Goal: Task Accomplishment & Management: Complete application form

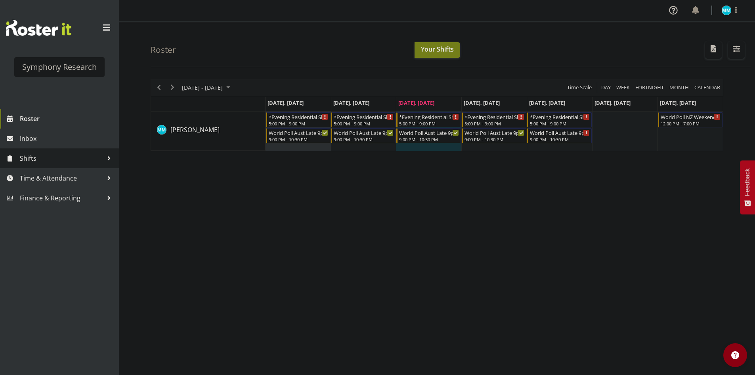
click at [73, 163] on span "Shifts" at bounding box center [61, 158] width 83 height 12
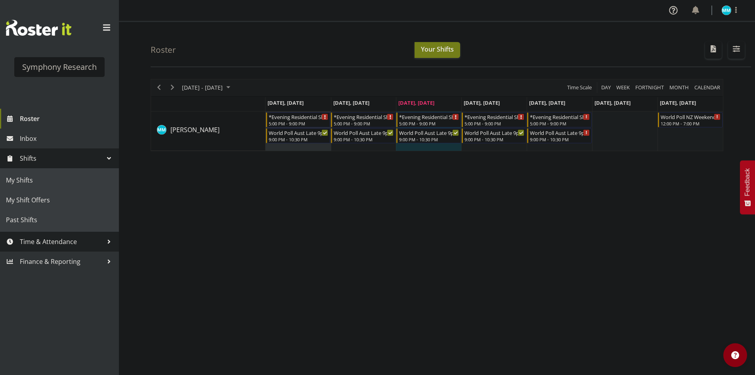
click at [77, 241] on span "Time & Attendance" at bounding box center [61, 242] width 83 height 12
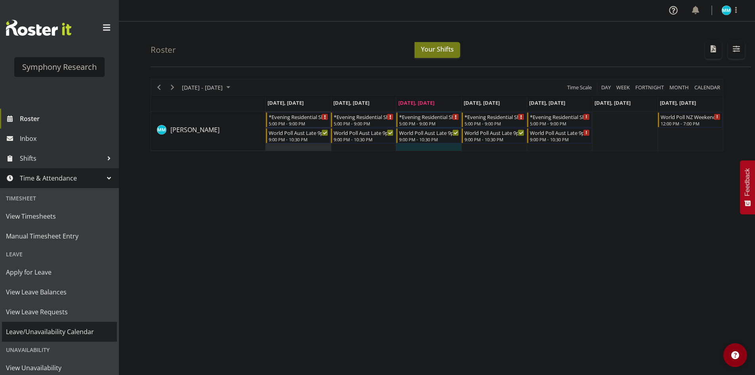
scroll to position [44, 0]
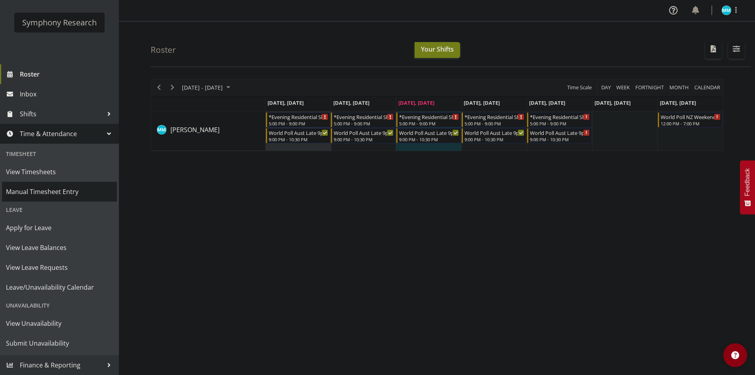
click at [56, 190] on span "Manual Timesheet Entry" at bounding box center [59, 192] width 107 height 12
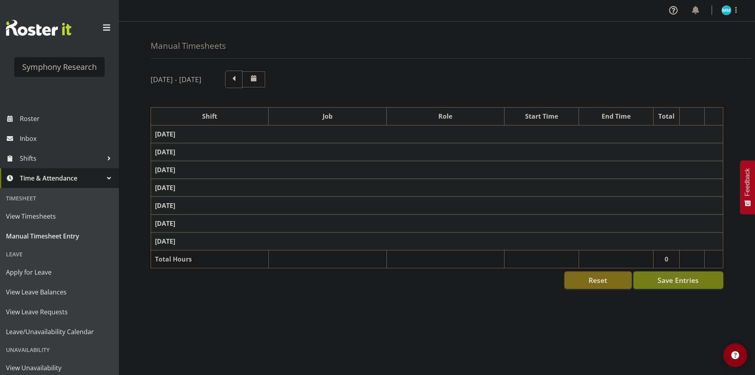
select select "48116"
select select "10633"
select select "47"
select select "57511"
select select "10499"
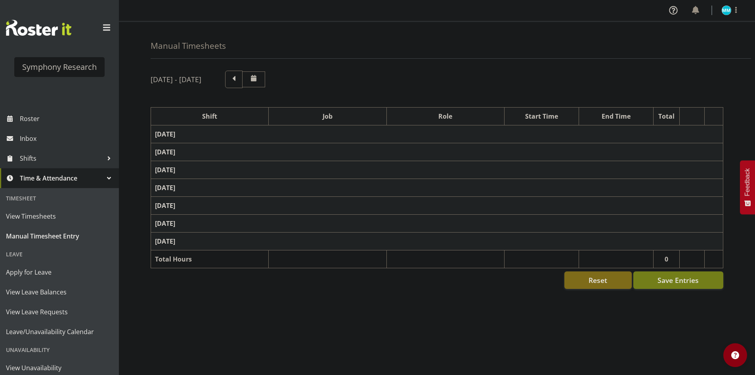
select select "47"
select select "48116"
select select "10633"
select select "47"
select select "57511"
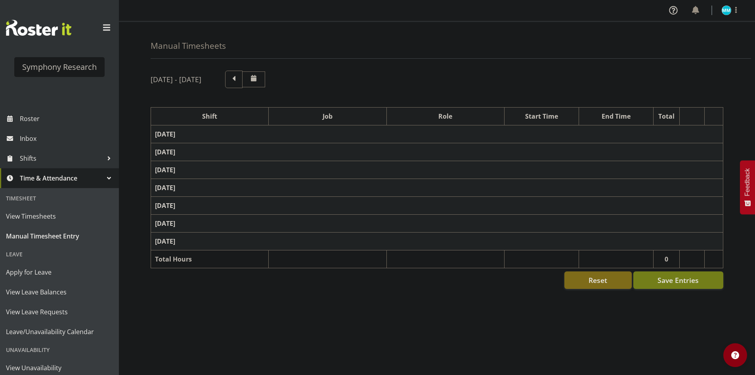
select select "10499"
select select "47"
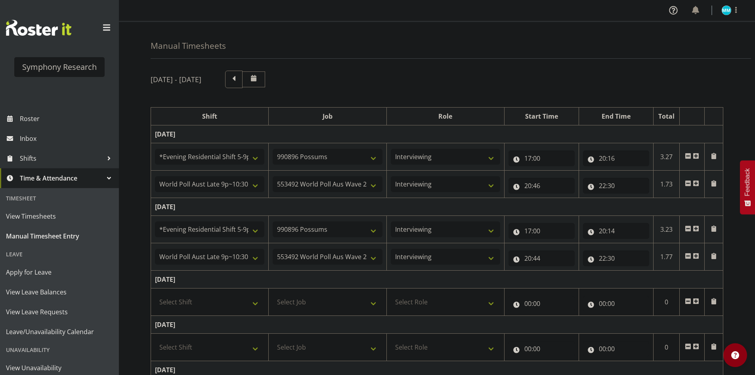
scroll to position [40, 0]
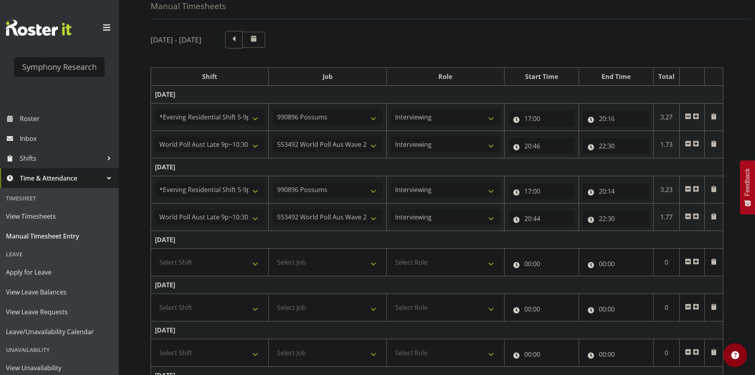
click at [233, 276] on td "[DATE]" at bounding box center [437, 285] width 573 height 18
click at [234, 270] on td "Select Shift !!Weekend Residential (Roster IT Shift Label) *Business 9/10am ~ 4…" at bounding box center [210, 262] width 118 height 27
click at [240, 266] on select "Select Shift !!Weekend Residential (Roster IT Shift Label) *Business 9/10am ~ 4…" at bounding box center [209, 262] width 109 height 16
select select "48116"
click at [155, 254] on select "Select Shift !!Weekend Residential (Roster IT Shift Label) *Business 9/10am ~ 4…" at bounding box center [209, 262] width 109 height 16
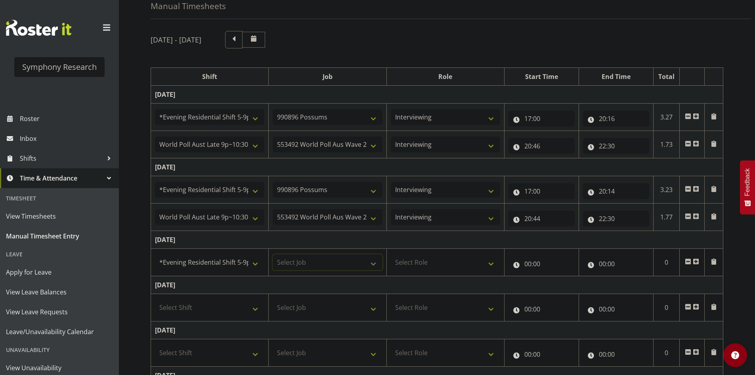
click at [327, 262] on select "Select Job 550060 IF Admin 553492 World Poll Aus Wave 2 Main 2025 553493 World …" at bounding box center [327, 262] width 109 height 16
select select "10633"
click at [273, 254] on select "Select Job 550060 IF Admin 553492 World Poll Aus Wave 2 Main 2025 553493 World …" at bounding box center [327, 262] width 109 height 16
click at [454, 264] on select "Select Role Briefing Interviewing" at bounding box center [445, 262] width 109 height 16
select select "47"
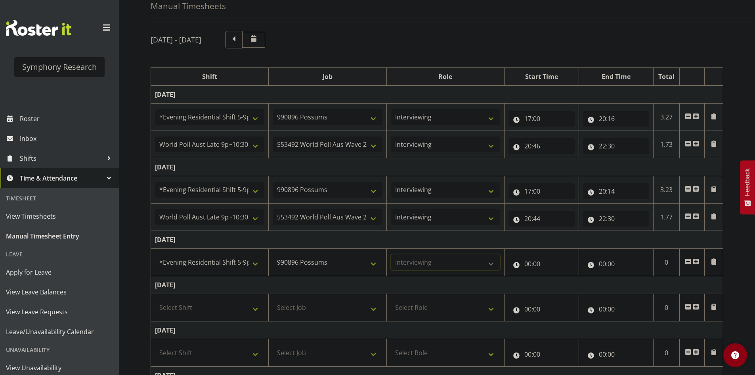
click at [391, 254] on select "Select Role Briefing Interviewing" at bounding box center [445, 262] width 109 height 16
click at [538, 270] on input "00:00" at bounding box center [542, 264] width 66 height 16
click at [567, 285] on select "00 01 02 03 04 05 06 07 08 09 10 11 12 13 14 15 16 17 18 19 20 21 22 23" at bounding box center [563, 284] width 18 height 16
select select "19"
click at [554, 276] on select "00 01 02 03 04 05 06 07 08 09 10 11 12 13 14 15 16 17 18 19 20 21 22 23" at bounding box center [563, 284] width 18 height 16
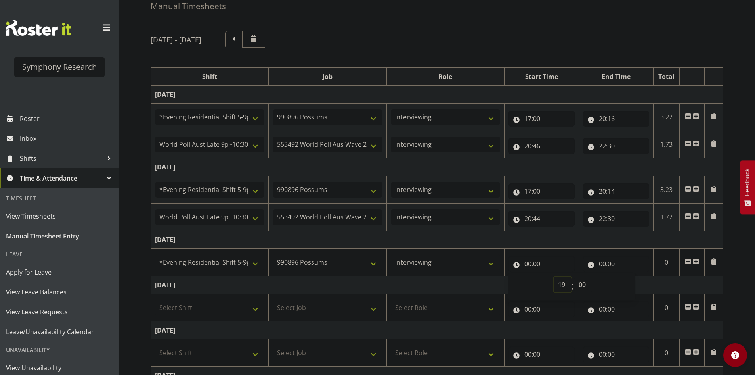
type input "19:00"
click at [521, 260] on input "19:00" at bounding box center [542, 264] width 66 height 16
click at [542, 270] on input "19:00" at bounding box center [542, 264] width 66 height 16
click at [564, 288] on select "00 01 02 03 04 05 06 07 08 09 10 11 12 13 14 15 16 17 18 19 20 21 22 23" at bounding box center [563, 284] width 18 height 16
select select "17"
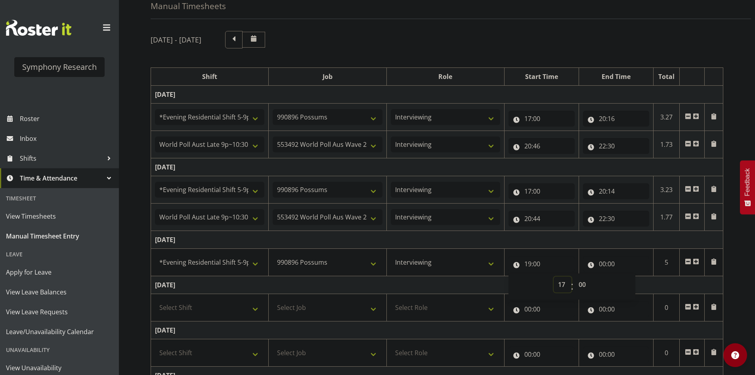
click at [554, 276] on select "00 01 02 03 04 05 06 07 08 09 10 11 12 13 14 15 16 17 18 19 20 21 22 23" at bounding box center [563, 284] width 18 height 16
type input "17:00"
click at [609, 265] on input "00:00" at bounding box center [616, 264] width 66 height 16
click at [635, 283] on select "00 01 02 03 04 05 06 07 08 09 10 11 12 13 14 15 16 17 18 19 20 21 22 23" at bounding box center [637, 284] width 18 height 16
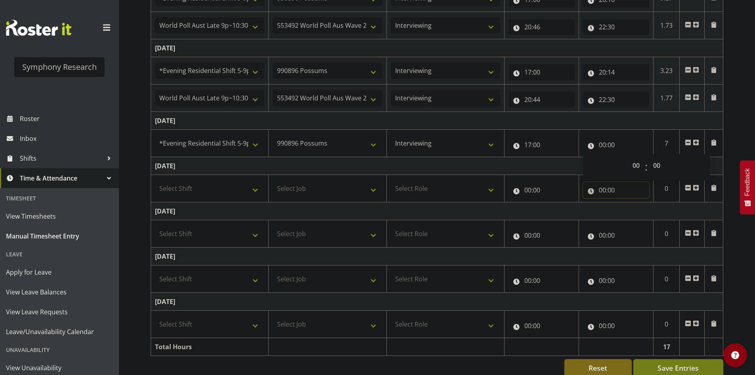
click at [598, 194] on input "00:00" at bounding box center [616, 190] width 66 height 16
click at [639, 216] on select "00 01 02 03 04 05 06 07 08 09 10 11 12 13 14 15 16 17 18 19 20 21 22 23" at bounding box center [637, 211] width 18 height 16
select select "20"
click at [628, 203] on select "00 01 02 03 04 05 06 07 08 09 10 11 12 13 14 15 16 17 18 19 20 21 22 23" at bounding box center [637, 211] width 18 height 16
type input "20:00"
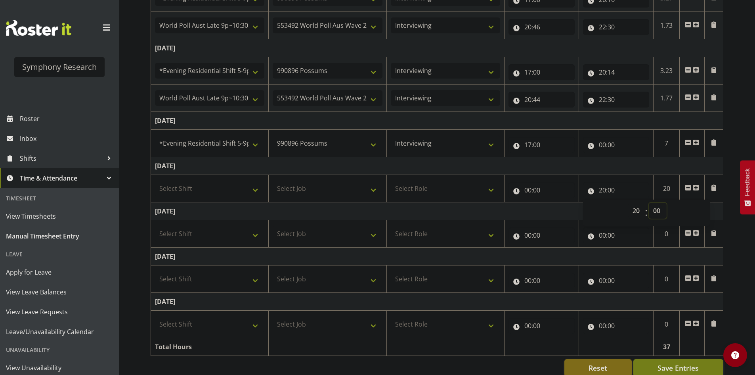
click at [656, 213] on select "00 01 02 03 04 05 06 07 08 09 10 11 12 13 14 15 16 17 18 19 20 21 22 23 24 25 2…" at bounding box center [658, 211] width 18 height 16
select select "12"
click at [649, 203] on select "00 01 02 03 04 05 06 07 08 09 10 11 12 13 14 15 16 17 18 19 20 21 22 23 24 25 2…" at bounding box center [658, 211] width 18 height 16
type input "20:12"
click at [699, 188] on span at bounding box center [696, 187] width 6 height 6
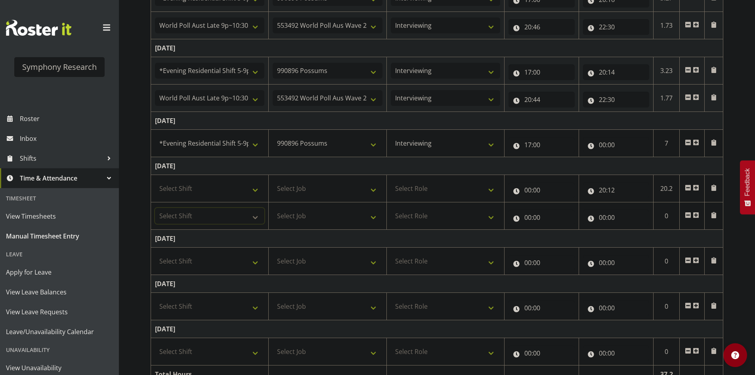
click at [207, 214] on select "Select Shift !!Weekend Residential (Roster IT Shift Label) *Business 9/10am ~ 4…" at bounding box center [209, 216] width 109 height 16
select select "41604"
click at [155, 208] on select "Select Shift !!Weekend Residential (Roster IT Shift Label) *Business 9/10am ~ 4…" at bounding box center [209, 216] width 109 height 16
click at [307, 219] on select "Select Job 550060 IF Admin 553492 World Poll Aus Wave 2 Main 2025 553493 World …" at bounding box center [327, 216] width 109 height 16
select select "10527"
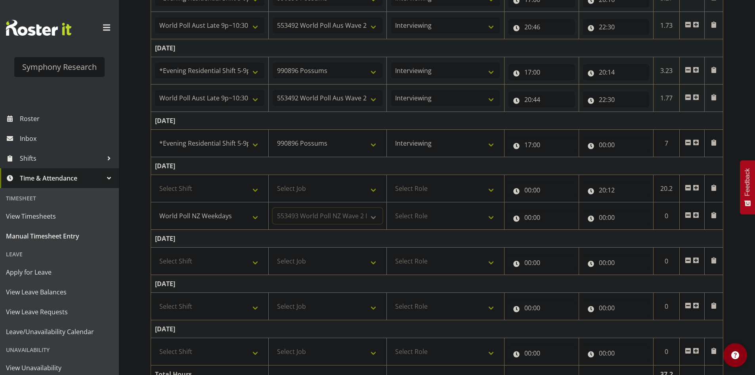
click at [273, 208] on select "Select Job 550060 IF Admin 553492 World Poll Aus Wave 2 Main 2025 553493 World …" at bounding box center [327, 216] width 109 height 16
click at [430, 213] on select "Select Role Briefing Interviewing" at bounding box center [445, 216] width 109 height 16
click at [589, 168] on td "[DATE]" at bounding box center [437, 166] width 573 height 18
click at [698, 141] on span at bounding box center [696, 142] width 6 height 6
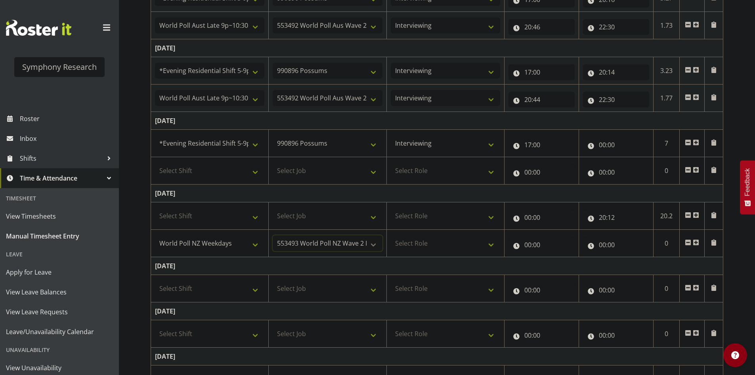
click at [362, 244] on select "550060 IF Admin 553492 World Poll Aus Wave 2 Main 2025 553493 World Poll NZ Wav…" at bounding box center [327, 243] width 109 height 16
click at [449, 264] on td "[DATE]" at bounding box center [437, 266] width 573 height 18
click at [690, 244] on span at bounding box center [688, 242] width 6 height 6
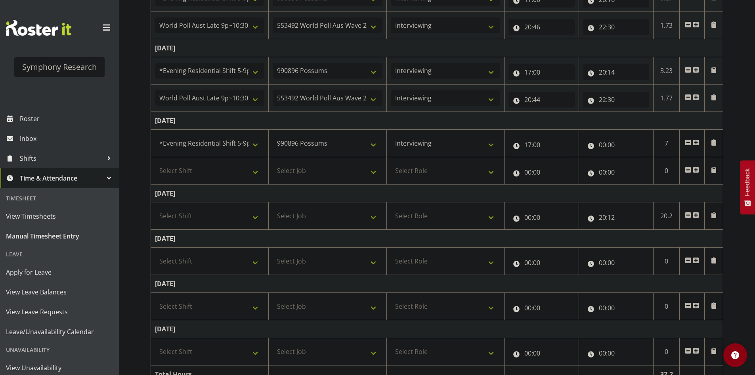
click at [688, 214] on span at bounding box center [688, 215] width 6 height 6
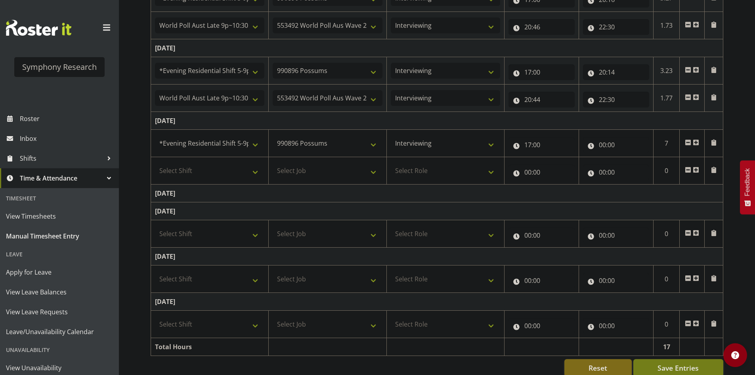
click at [476, 199] on td "[DATE]" at bounding box center [437, 193] width 573 height 18
click at [711, 195] on td "[DATE]" at bounding box center [437, 193] width 573 height 18
drag, startPoint x: 632, startPoint y: 197, endPoint x: 665, endPoint y: 195, distance: 32.2
click at [634, 197] on td "[DATE]" at bounding box center [437, 193] width 573 height 18
click at [606, 143] on input "00:00" at bounding box center [616, 145] width 66 height 16
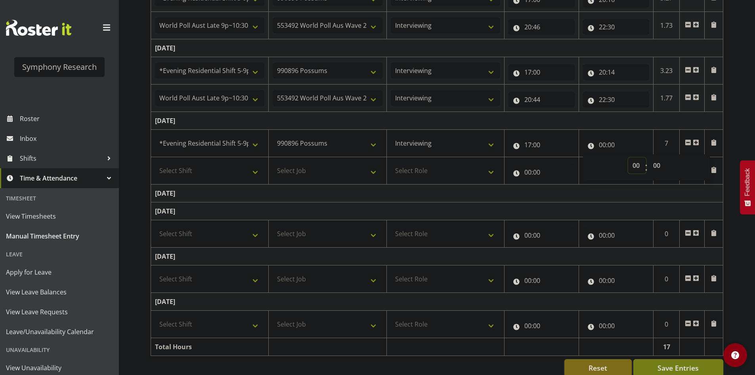
click at [634, 163] on select "00 01 02 03 04 05 06 07 08 09 10 11 12 13 14 15 16 17 18 19 20 21 22 23" at bounding box center [637, 165] width 18 height 16
select select "20"
click at [628, 157] on select "00 01 02 03 04 05 06 07 08 09 10 11 12 13 14 15 16 17 18 19 20 21 22 23" at bounding box center [637, 165] width 18 height 16
type input "20:00"
click at [660, 168] on select "00 01 02 03 04 05 06 07 08 09 10 11 12 13 14 15 16 17 18 19 20 21 22 23 24 25 2…" at bounding box center [658, 165] width 18 height 16
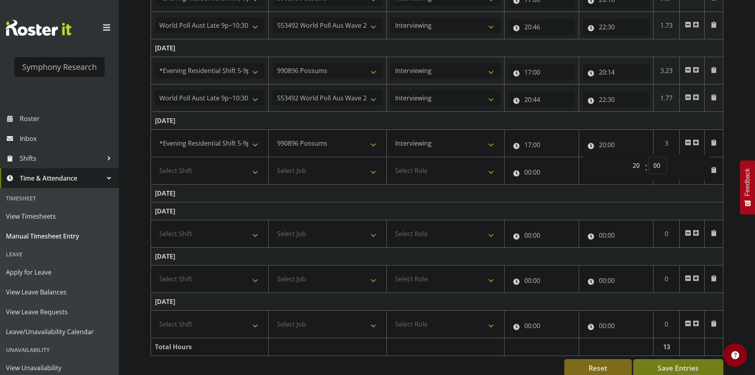
select select "12"
click at [649, 157] on select "00 01 02 03 04 05 06 07 08 09 10 11 12 13 14 15 16 17 18 19 20 21 22 23 24 25 2…" at bounding box center [658, 165] width 18 height 16
type input "20:12"
click at [197, 167] on select "Select Shift !!Weekend Residential (Roster IT Shift Label) *Business 9/10am ~ 4…" at bounding box center [209, 171] width 109 height 16
click at [300, 200] on td "[DATE]" at bounding box center [437, 193] width 573 height 18
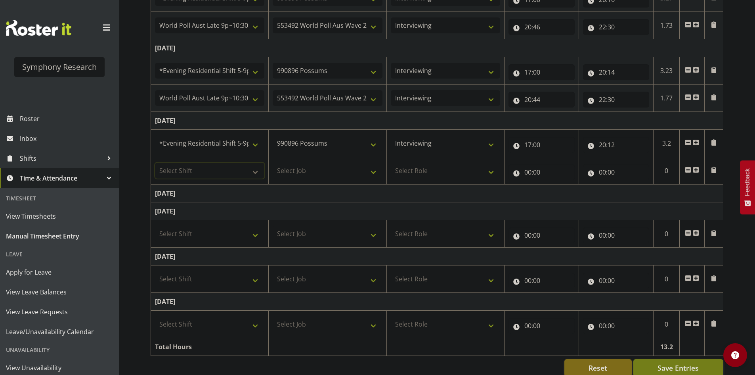
click at [222, 168] on select "Select Shift !!Weekend Residential (Roster IT Shift Label) *Business 9/10am ~ 4…" at bounding box center [209, 171] width 109 height 16
select select "41604"
click at [155, 163] on select "Select Shift !!Weekend Residential (Roster IT Shift Label) *Business 9/10am ~ 4…" at bounding box center [209, 171] width 109 height 16
click at [308, 167] on select "Select Job 550060 IF Admin 553492 World Poll Aus Wave 2 Main 2025 553493 World …" at bounding box center [327, 171] width 109 height 16
select select "10527"
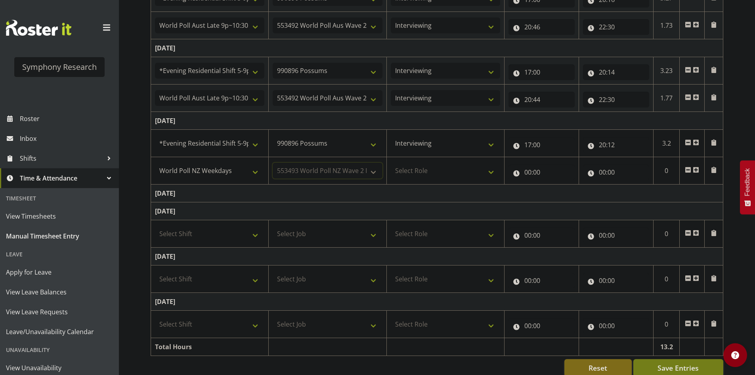
click at [273, 163] on select "Select Job 550060 IF Admin 553492 World Poll Aus Wave 2 Main 2025 553493 World …" at bounding box center [327, 171] width 109 height 16
click at [431, 167] on select "Select Role Briefing Interviewing" at bounding box center [445, 171] width 109 height 16
select select "47"
click at [391, 163] on select "Select Role Briefing Interviewing" at bounding box center [445, 171] width 109 height 16
click at [531, 169] on input "00:00" at bounding box center [542, 172] width 66 height 16
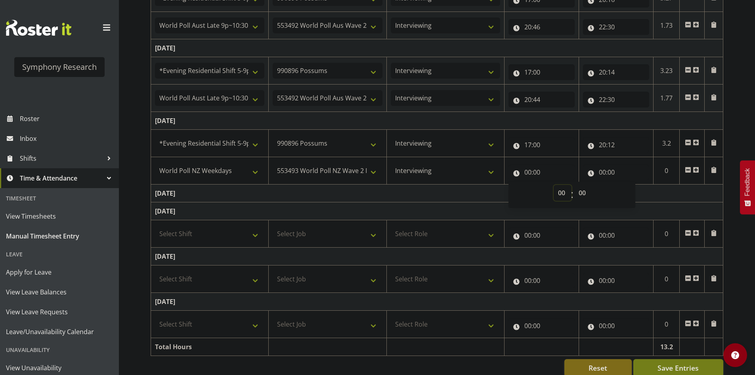
click at [560, 194] on select "00 01 02 03 04 05 06 07 08 09 10 11 12 13 14 15 16 17 18 19 20 21 22 23" at bounding box center [563, 193] width 18 height 16
select select "20"
click at [554, 185] on select "00 01 02 03 04 05 06 07 08 09 10 11 12 13 14 15 16 17 18 19 20 21 22 23" at bounding box center [563, 193] width 18 height 16
type input "20:00"
click at [589, 193] on select "00 01 02 03 04 05 06 07 08 09 10 11 12 13 14 15 16 17 18 19 20 21 22 23 24 25 2…" at bounding box center [584, 193] width 18 height 16
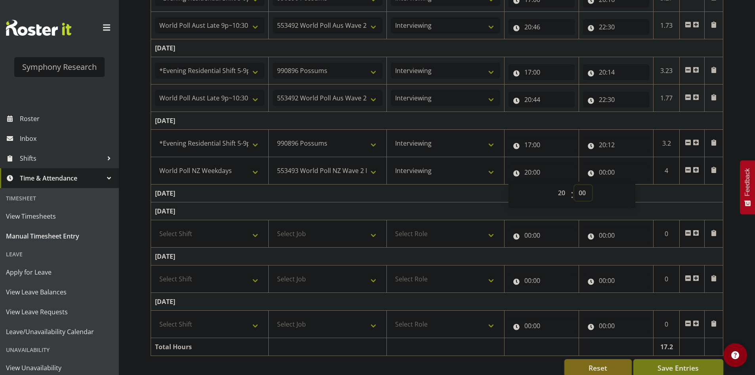
select select "12"
click at [575, 185] on select "00 01 02 03 04 05 06 07 08 09 10 11 12 13 14 15 16 17 18 19 20 21 22 23 24 25 2…" at bounding box center [584, 193] width 18 height 16
type input "20:12"
click at [607, 175] on input "00:00" at bounding box center [616, 172] width 66 height 16
click at [639, 194] on select "00 01 02 03 04 05 06 07 08 09 10 11 12 13 14 15 16 17 18 19 20 21 22 23" at bounding box center [637, 193] width 18 height 16
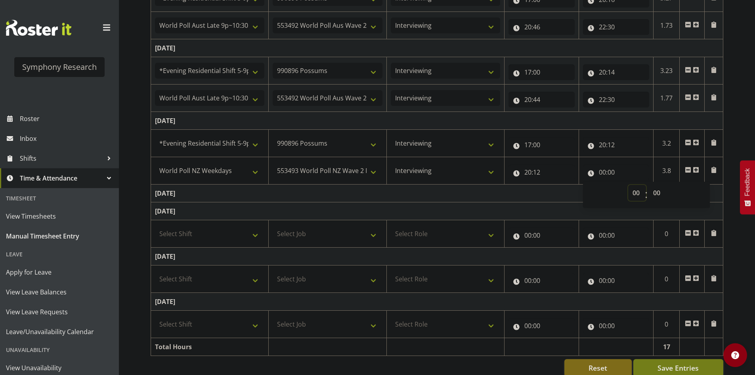
select select "21"
click at [628, 185] on select "00 01 02 03 04 05 06 07 08 09 10 11 12 13 14 15 16 17 18 19 20 21 22 23" at bounding box center [637, 193] width 18 height 16
type input "21:00"
click at [659, 190] on select "00 01 02 03 04 05 06 07 08 09 10 11 12 13 14 15 16 17 18 19 20 21 22 23 24 25 2…" at bounding box center [658, 193] width 18 height 16
select select "11"
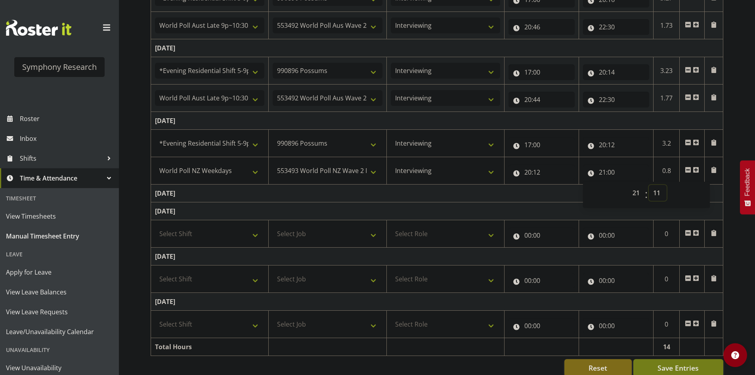
click at [649, 185] on select "00 01 02 03 04 05 06 07 08 09 10 11 12 13 14 15 16 17 18 19 20 21 22 23 24 25 2…" at bounding box center [658, 193] width 18 height 16
type input "21:11"
click at [610, 147] on input "20:12" at bounding box center [616, 145] width 66 height 16
click at [655, 163] on select "00 01 02 03 04 05 06 07 08 09 10 11 12 13 14 15 16 17 18 19 20 21 22 23 24 25 2…" at bounding box center [658, 165] width 18 height 16
select select "16"
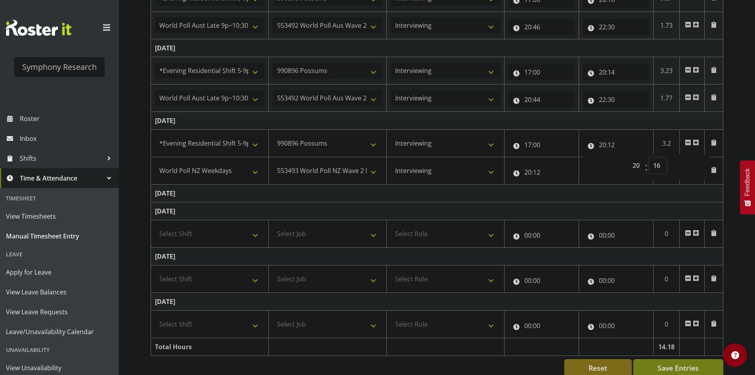
click at [649, 157] on select "00 01 02 03 04 05 06 07 08 09 10 11 12 13 14 15 16 17 18 19 20 21 22 23 24 25 2…" at bounding box center [658, 165] width 18 height 16
type input "20:16"
click at [536, 174] on input "20:12" at bounding box center [542, 172] width 66 height 16
drag, startPoint x: 577, startPoint y: 192, endPoint x: 582, endPoint y: 193, distance: 4.4
click at [577, 192] on select "00 01 02 03 04 05 06 07 08 09 10 11 12 13 14 15 16 17 18 19 20 21 22 23 24 25 2…" at bounding box center [584, 193] width 18 height 16
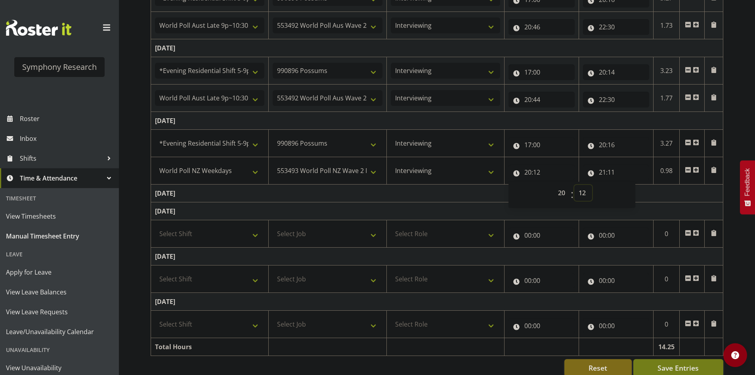
select select "16"
click at [575, 185] on select "00 01 02 03 04 05 06 07 08 09 10 11 12 13 14 15 16 17 18 19 20 21 22 23 24 25 2…" at bounding box center [584, 193] width 18 height 16
type input "20:16"
click at [693, 197] on td "[DATE]" at bounding box center [437, 193] width 573 height 18
click at [698, 171] on span at bounding box center [696, 170] width 6 height 6
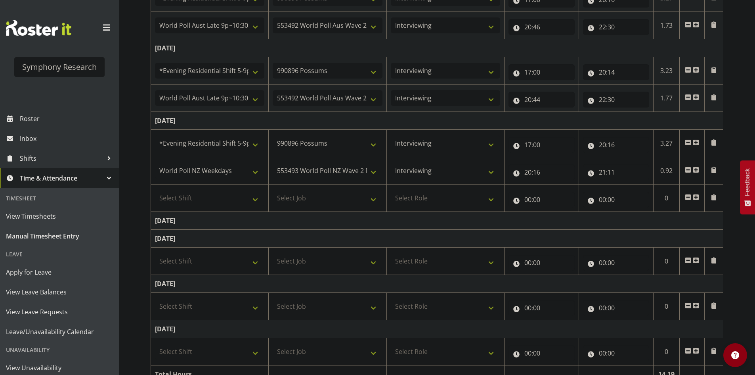
click at [223, 189] on td "Select Shift !!Weekend Residential (Roster IT Shift Label) *Business 9/10am ~ 4…" at bounding box center [210, 197] width 118 height 27
click at [238, 202] on select "Select Shift !!Weekend Residential (Roster IT Shift Label) *Business 9/10am ~ 4…" at bounding box center [209, 198] width 109 height 16
select select "57511"
click at [155, 190] on select "Select Shift !!Weekend Residential (Roster IT Shift Label) *Business 9/10am ~ 4…" at bounding box center [209, 198] width 109 height 16
click at [308, 189] on td "Select Job 550060 IF Admin 553492 World Poll Aus Wave 2 Main 2025 553493 World …" at bounding box center [328, 197] width 118 height 27
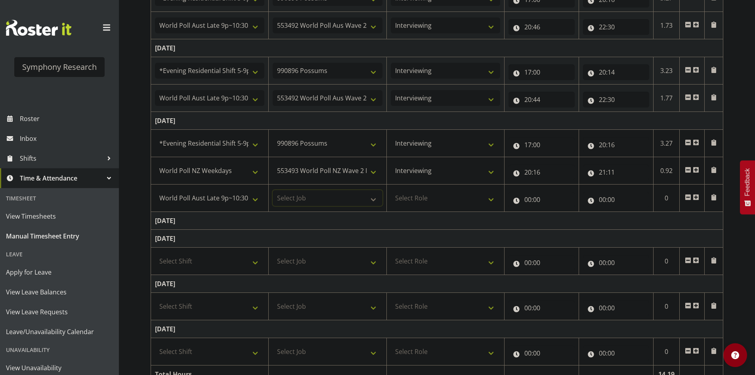
click at [314, 195] on select "Select Job 550060 IF Admin 553492 World Poll Aus Wave 2 Main 2025 553493 World …" at bounding box center [327, 198] width 109 height 16
select select "10499"
click at [273, 190] on select "Select Job 550060 IF Admin 553492 World Poll Aus Wave 2 Main 2025 553493 World …" at bounding box center [327, 198] width 109 height 16
click at [453, 193] on select "Select Role Briefing Interviewing" at bounding box center [445, 198] width 109 height 16
select select "47"
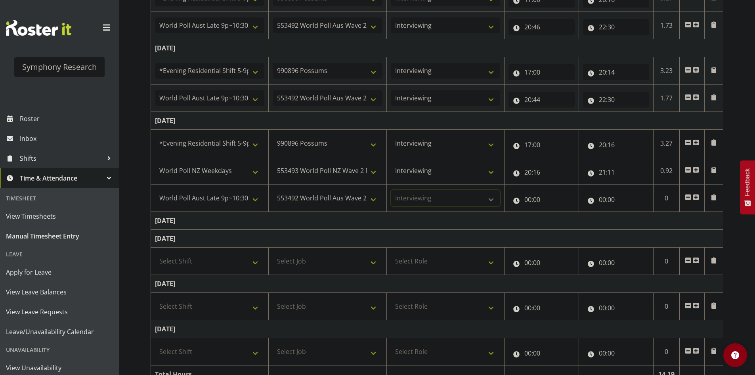
click at [391, 190] on select "Select Role Briefing Interviewing" at bounding box center [445, 198] width 109 height 16
click at [531, 201] on input "00:00" at bounding box center [542, 200] width 66 height 16
click at [563, 225] on select "00 01 02 03 04 05 06 07 08 09 10 11 12 13 14 15 16 17 18 19 20 21 22 23" at bounding box center [563, 220] width 18 height 16
select select "21"
click at [554, 212] on select "00 01 02 03 04 05 06 07 08 09 10 11 12 13 14 15 16 17 18 19 20 21 22 23" at bounding box center [563, 220] width 18 height 16
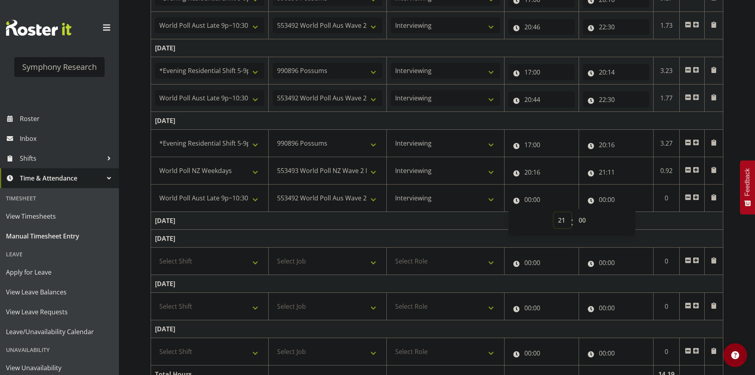
type input "21:00"
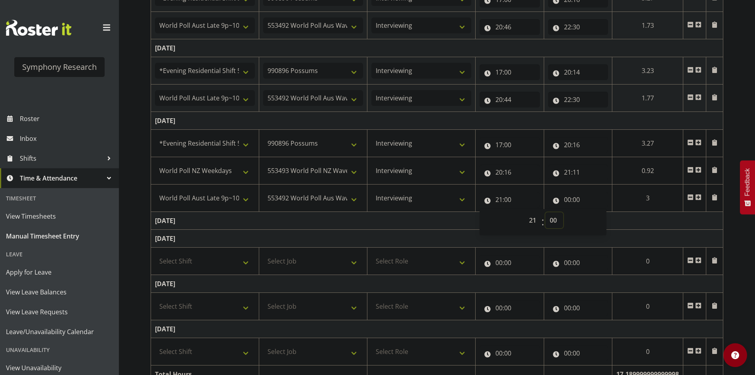
click at [554, 218] on select "00 01 02 03 04 05 06 07 08 09 10 11 12 13 14 15 16 17 18 19 20 21 22 23 24 25 2…" at bounding box center [555, 220] width 18 height 16
select select "41"
click at [546, 212] on select "00 01 02 03 04 05 06 07 08 09 10 11 12 13 14 15 16 17 18 19 20 21 22 23 24 25 2…" at bounding box center [555, 220] width 18 height 16
type input "21:41"
click at [565, 200] on input "00:00" at bounding box center [578, 200] width 60 height 16
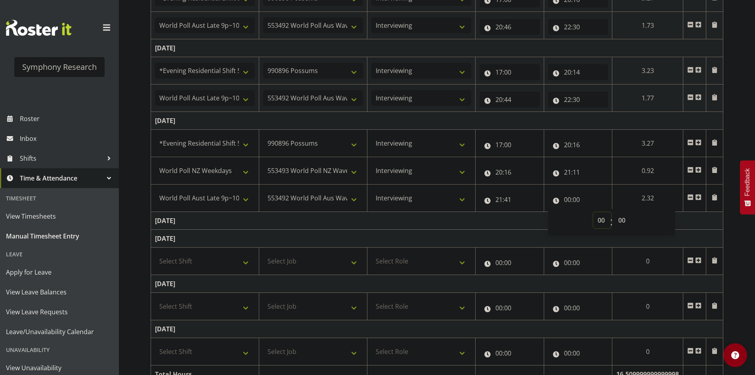
click at [607, 224] on select "00 01 02 03 04 05 06 07 08 09 10 11 12 13 14 15 16 17 18 19 20 21 22 23" at bounding box center [603, 220] width 18 height 16
click at [600, 217] on select "00 01 02 03 04 05 06 07 08 09 10 11 12 13 14 15 16 17 18 19 20 21 22 23" at bounding box center [603, 220] width 18 height 16
select select "23"
click at [611, 212] on select "00 01 02 03 04 05 06 07 08 09 10 11 12 13 14 15 16 17 18 19 20 21 22 23" at bounding box center [603, 220] width 18 height 16
type input "23:00"
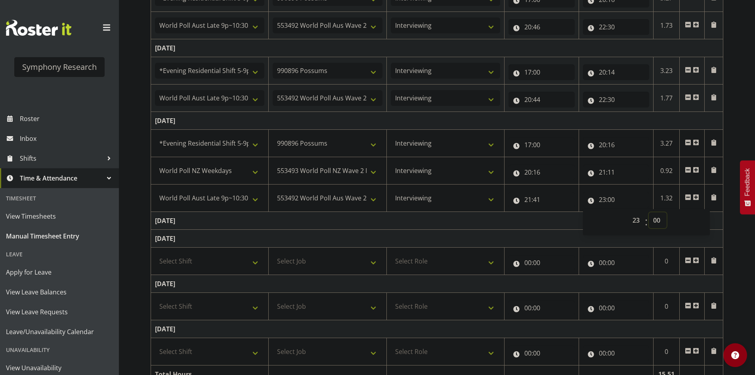
click at [650, 222] on select "00 01 02 03 04 05 06 07 08 09 10 11 12 13 14 15 16 17 18 19 20 21 22 23 24 25 2…" at bounding box center [658, 220] width 18 height 16
select select "11"
click at [649, 212] on select "00 01 02 03 04 05 06 07 08 09 10 11 12 13 14 15 16 17 18 19 20 21 22 23 24 25 2…" at bounding box center [658, 220] width 18 height 16
type input "23:11"
click at [666, 124] on td "[DATE]" at bounding box center [437, 121] width 573 height 18
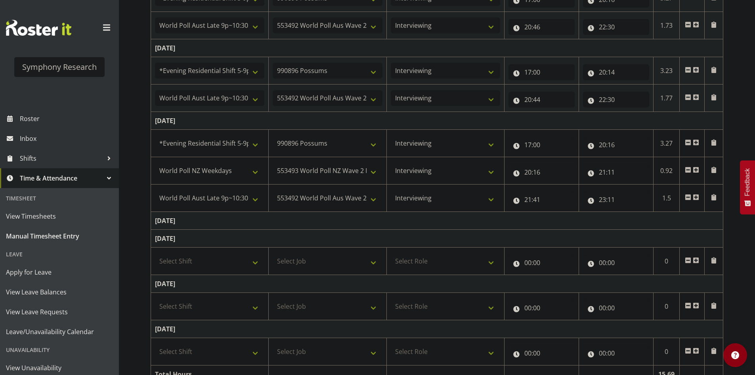
click at [688, 226] on td "[DATE]" at bounding box center [437, 221] width 573 height 18
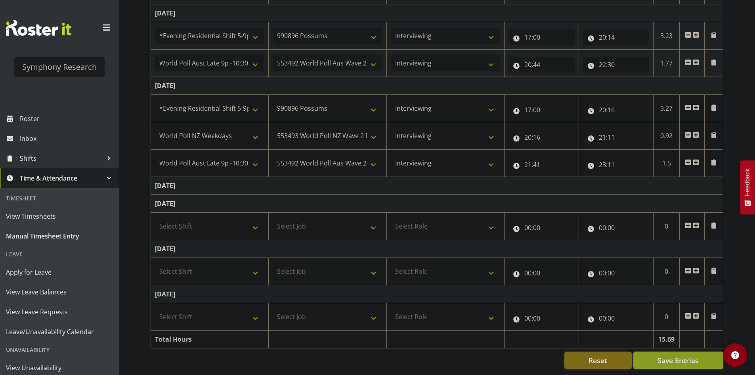
click at [697, 356] on span "Save Entries" at bounding box center [678, 360] width 41 height 10
